Goal: Information Seeking & Learning: Learn about a topic

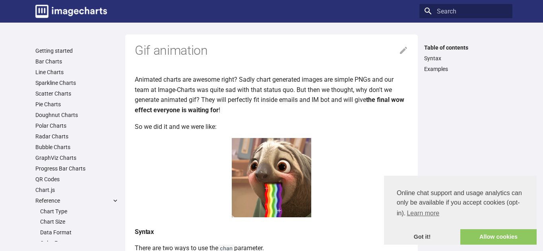
click at [300, 142] on img at bounding box center [271, 177] width 79 height 79
